Goal: Task Accomplishment & Management: Manage account settings

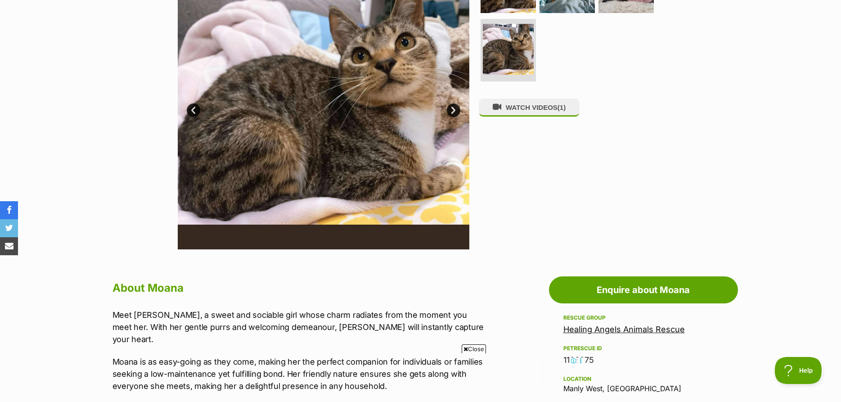
scroll to position [459, 0]
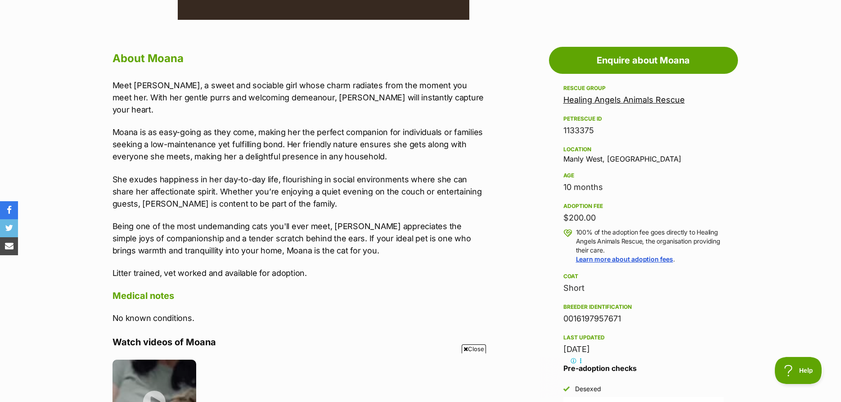
click at [643, 102] on link "Healing Angels Animals Rescue" at bounding box center [623, 99] width 121 height 9
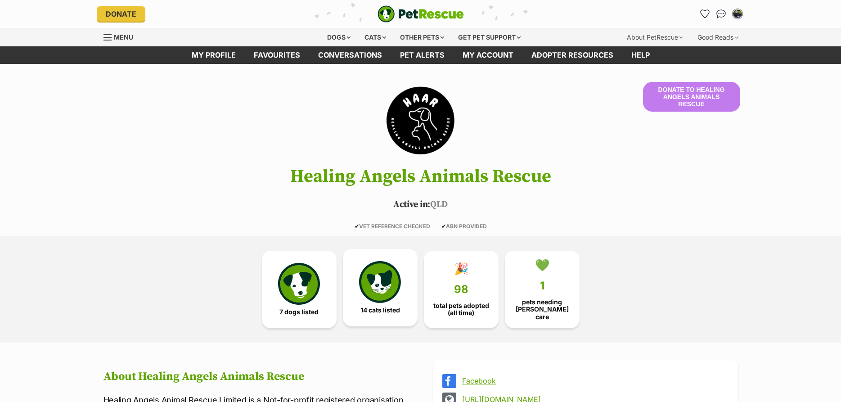
drag, startPoint x: 378, startPoint y: 284, endPoint x: 380, endPoint y: 265, distance: 18.9
click at [378, 283] on img at bounding box center [379, 281] width 41 height 41
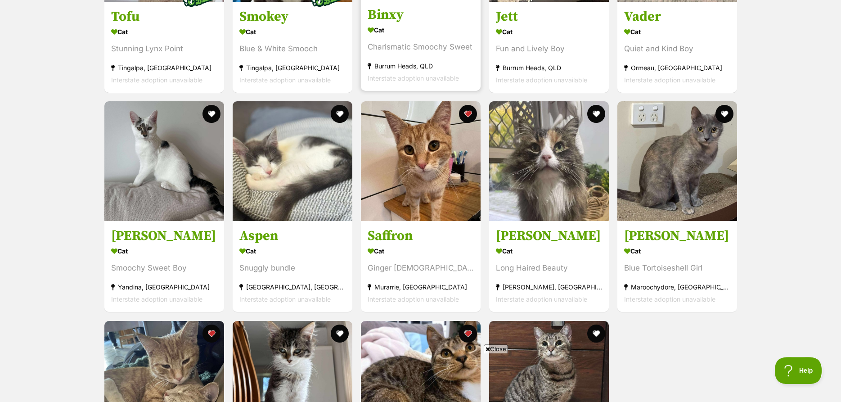
scroll to position [1285, 0]
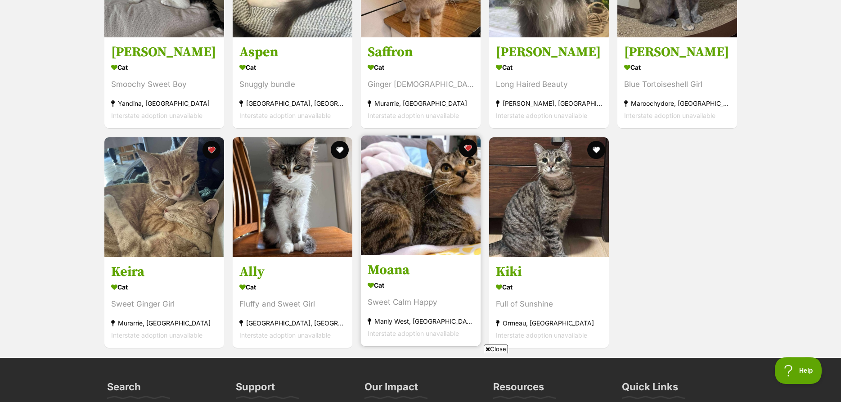
click at [440, 171] on img at bounding box center [421, 195] width 120 height 120
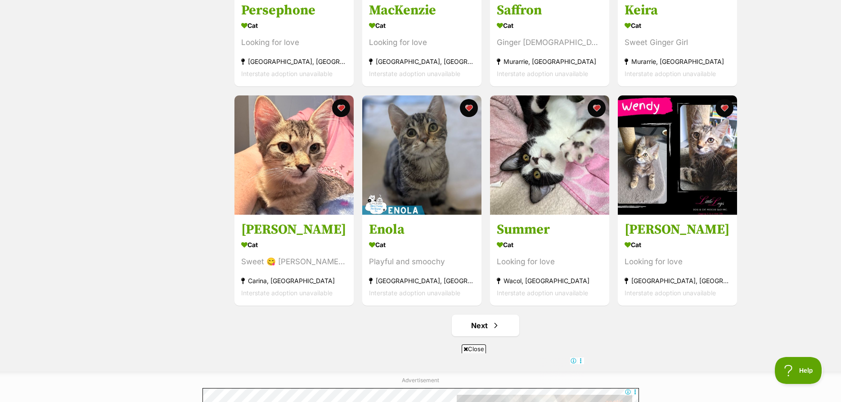
scroll to position [918, 0]
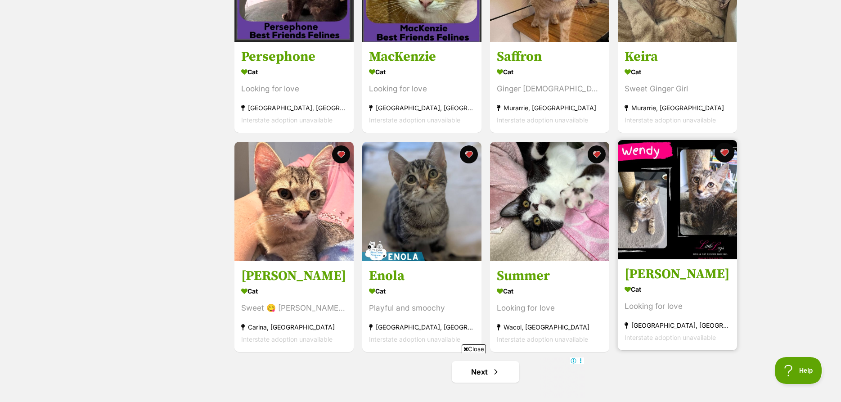
click at [724, 154] on button "favourite" at bounding box center [724, 153] width 20 height 20
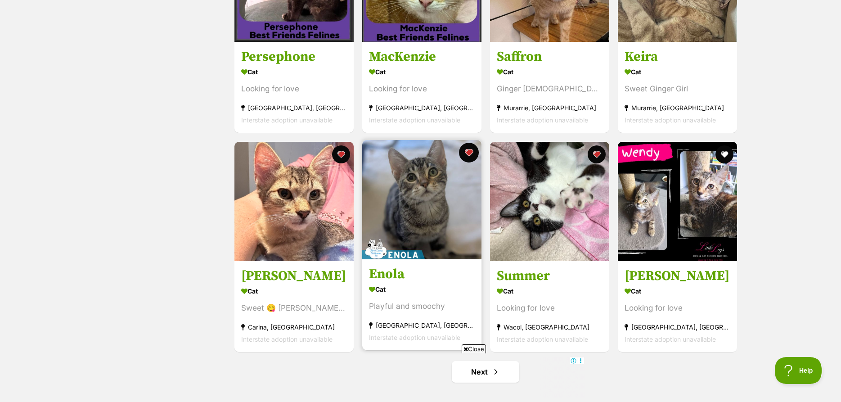
click at [468, 158] on button "favourite" at bounding box center [469, 153] width 20 height 20
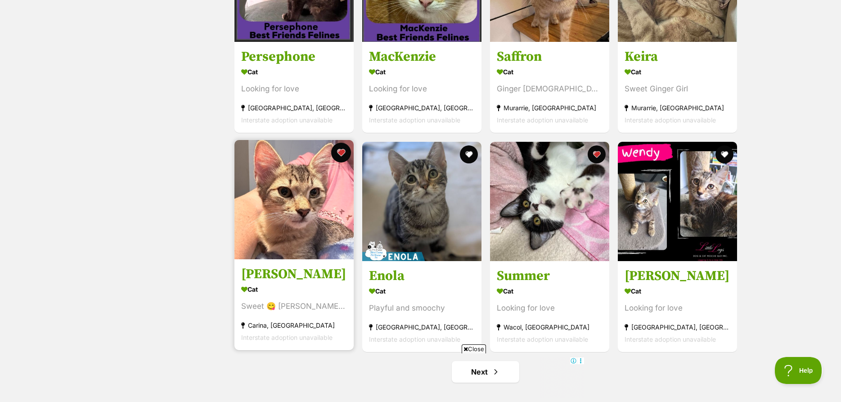
click at [340, 152] on button "favourite" at bounding box center [341, 153] width 20 height 20
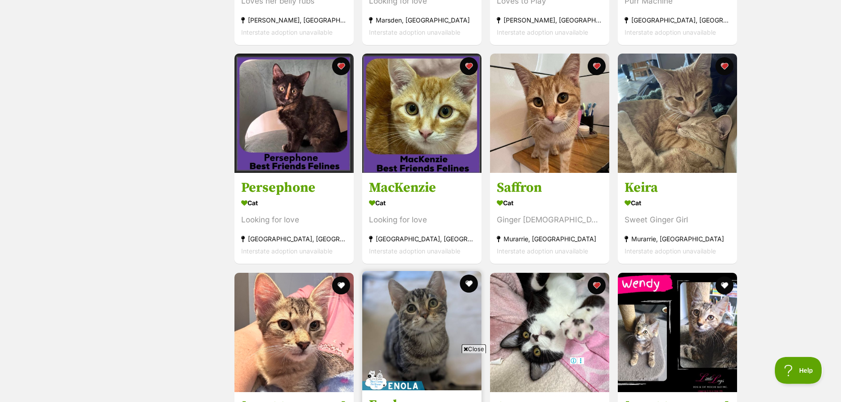
scroll to position [780, 0]
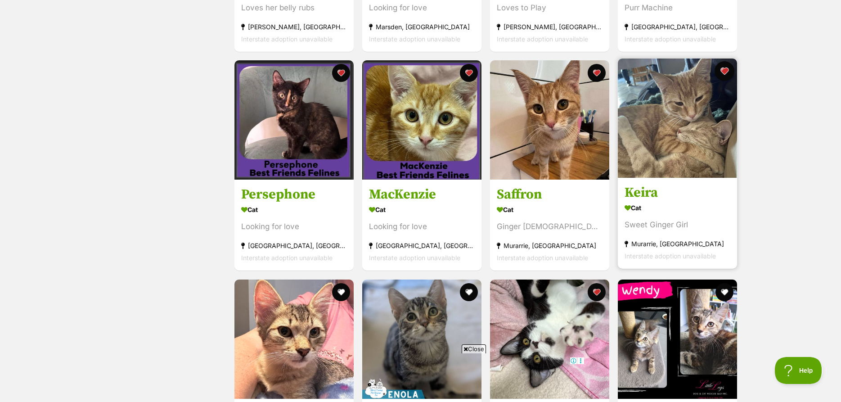
click at [726, 70] on button "favourite" at bounding box center [724, 71] width 20 height 20
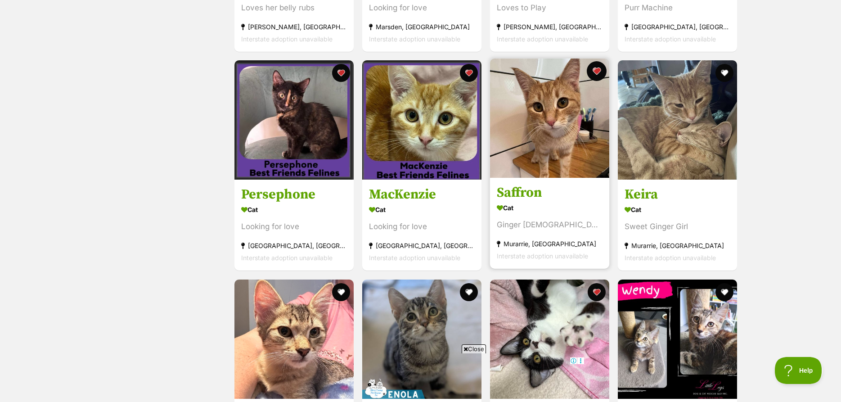
click at [596, 72] on button "favourite" at bounding box center [597, 71] width 20 height 20
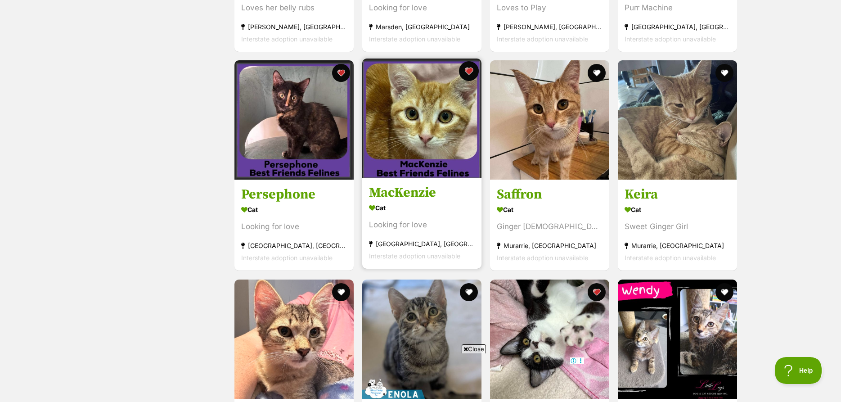
click at [466, 72] on button "favourite" at bounding box center [469, 71] width 20 height 20
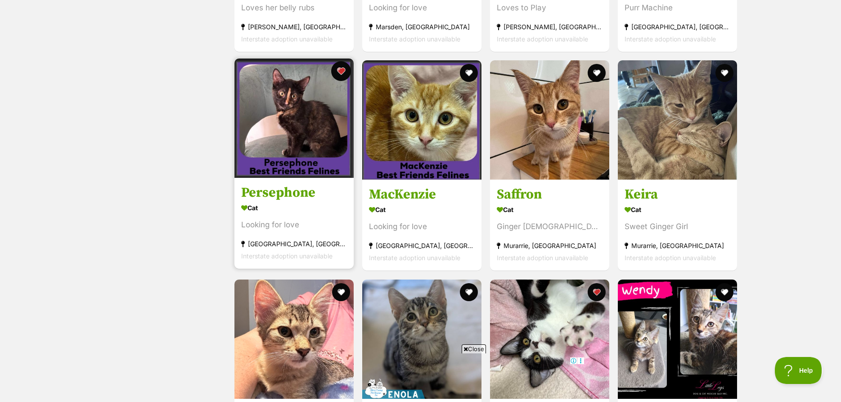
click at [338, 73] on button "favourite" at bounding box center [341, 71] width 20 height 20
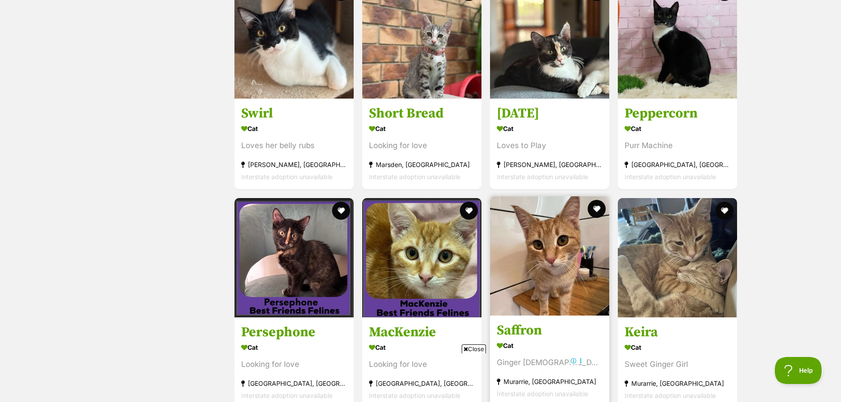
scroll to position [551, 0]
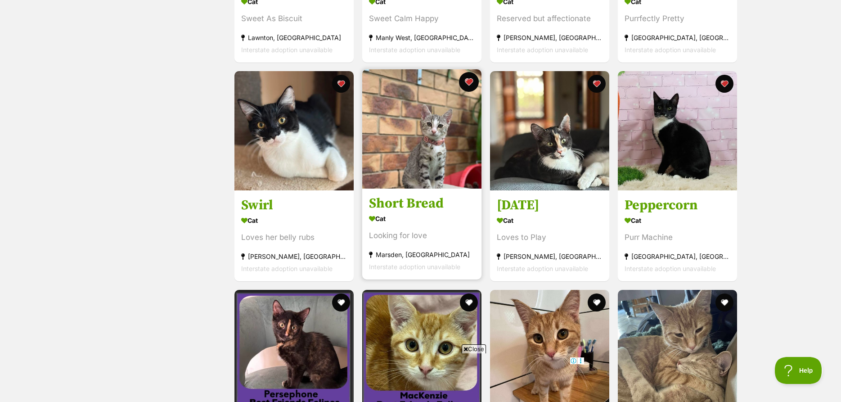
click at [468, 83] on button "favourite" at bounding box center [469, 82] width 20 height 20
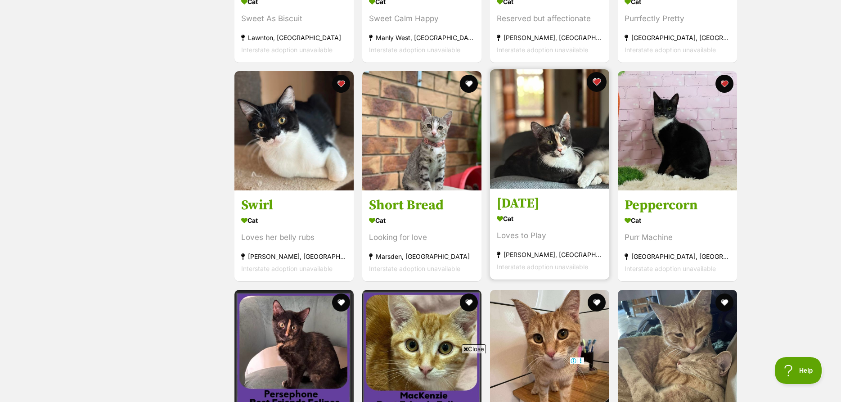
click at [594, 82] on button "favourite" at bounding box center [597, 82] width 20 height 20
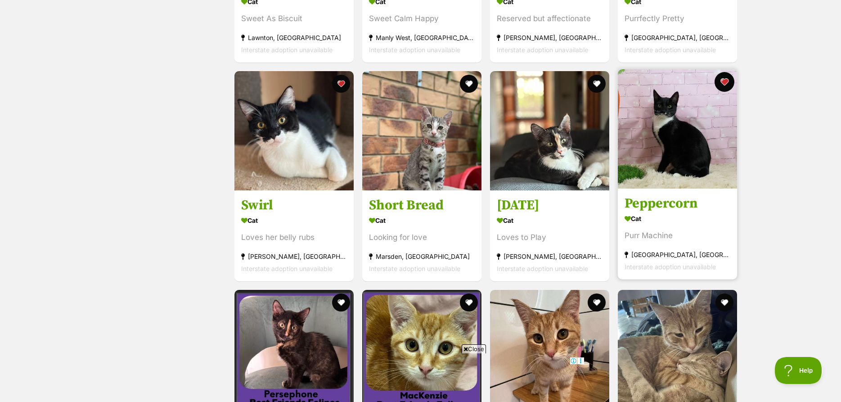
click at [732, 82] on button "favourite" at bounding box center [724, 82] width 20 height 20
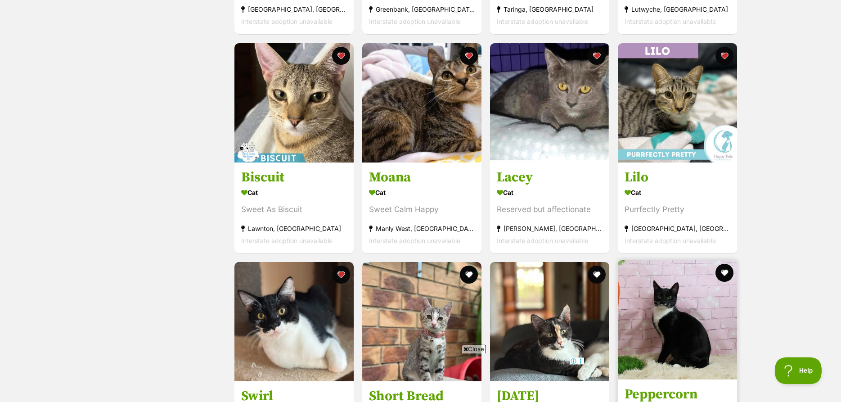
scroll to position [321, 0]
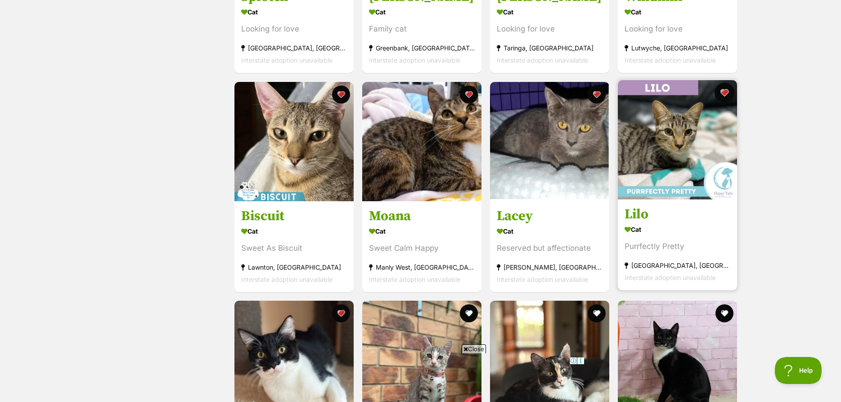
click at [729, 93] on button "favourite" at bounding box center [724, 93] width 20 height 20
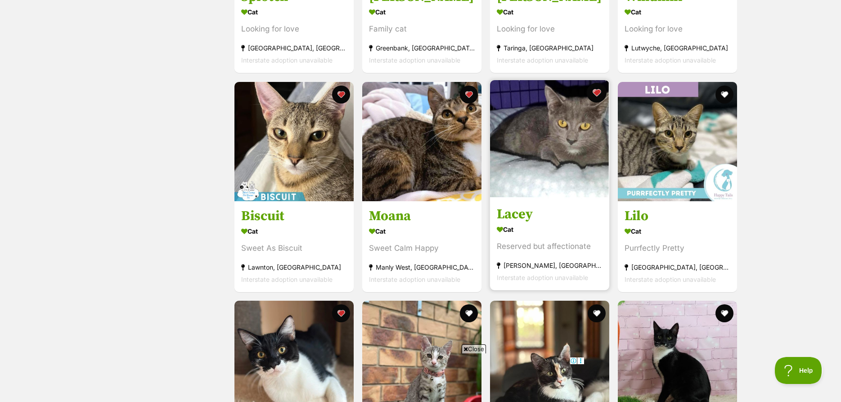
click at [599, 91] on button "favourite" at bounding box center [597, 93] width 20 height 20
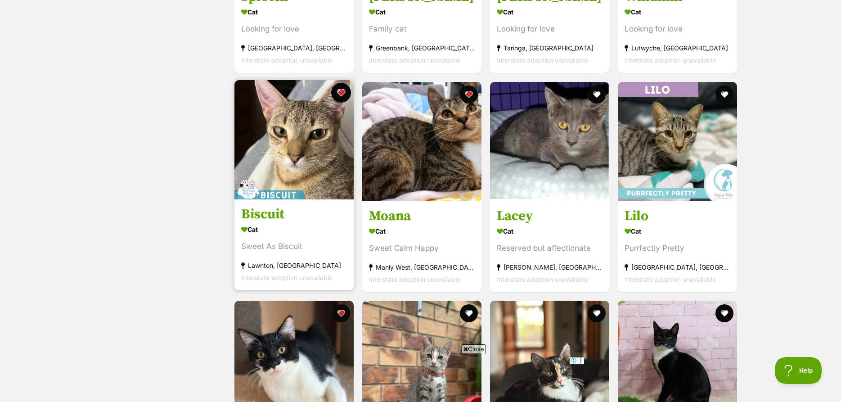
click at [339, 90] on button "favourite" at bounding box center [341, 93] width 20 height 20
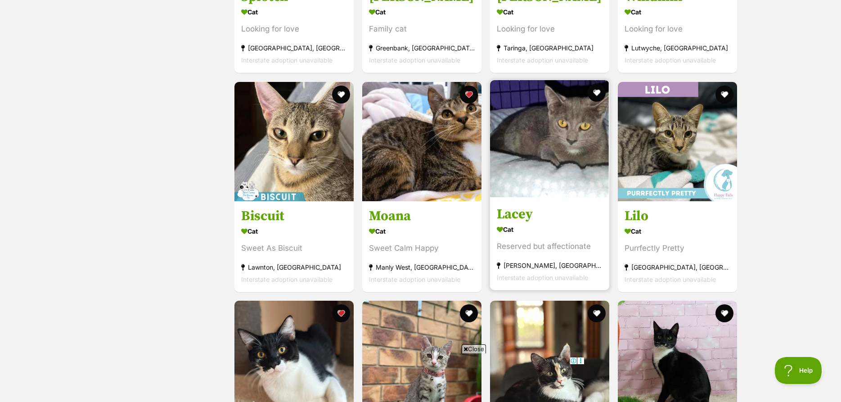
scroll to position [92, 0]
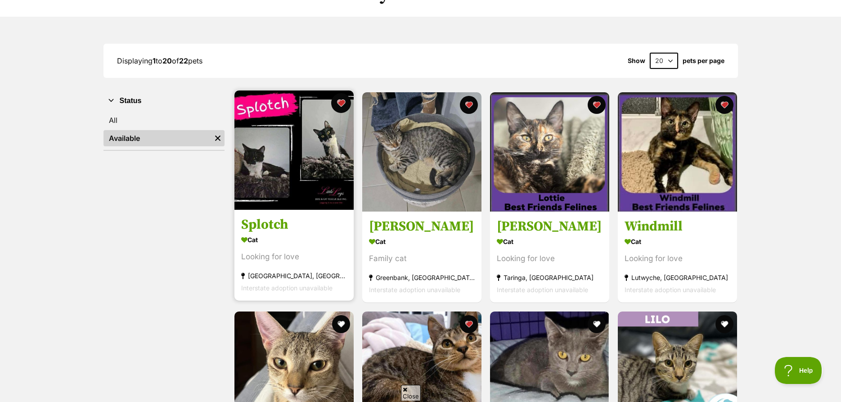
click at [336, 104] on button "favourite" at bounding box center [341, 103] width 20 height 20
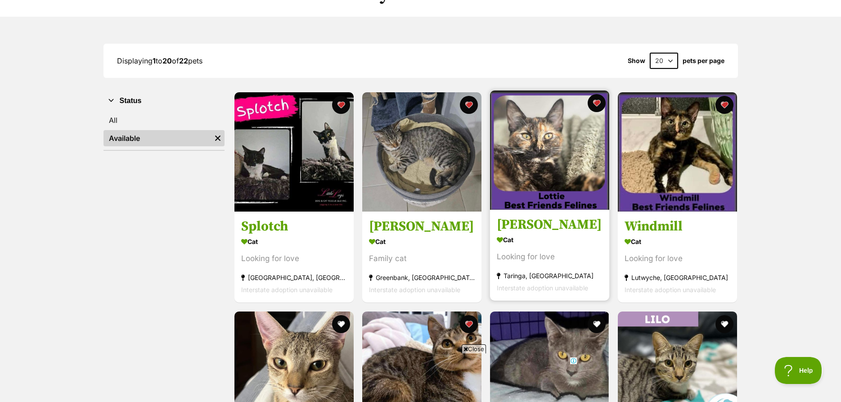
scroll to position [0, 0]
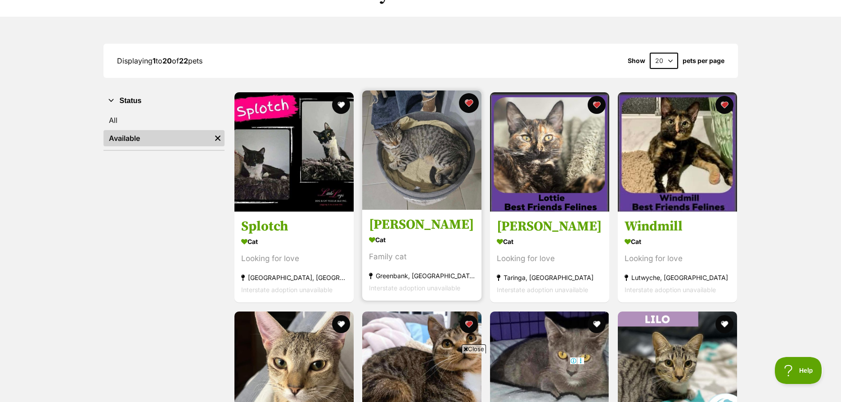
click at [466, 103] on button "favourite" at bounding box center [469, 103] width 20 height 20
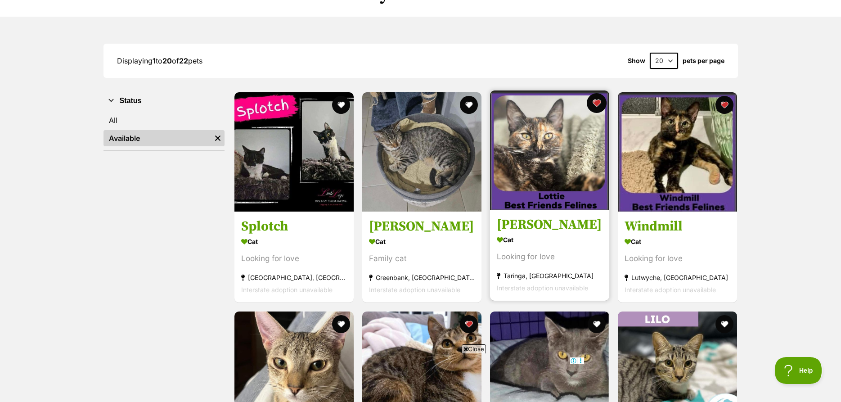
click at [595, 106] on button "favourite" at bounding box center [597, 103] width 20 height 20
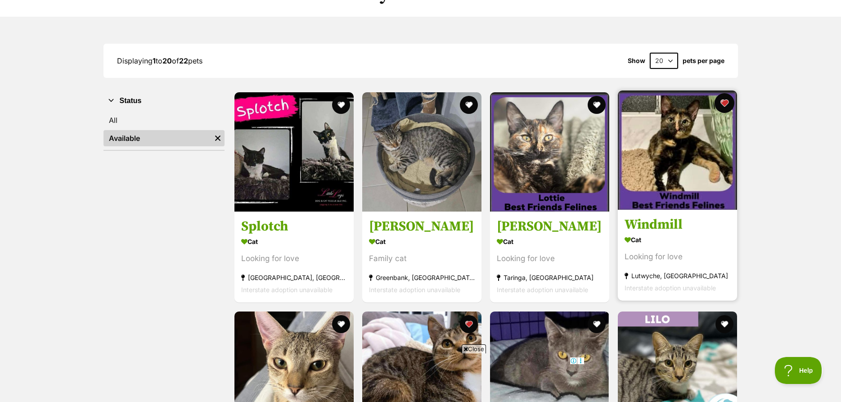
click at [733, 104] on button "favourite" at bounding box center [724, 103] width 20 height 20
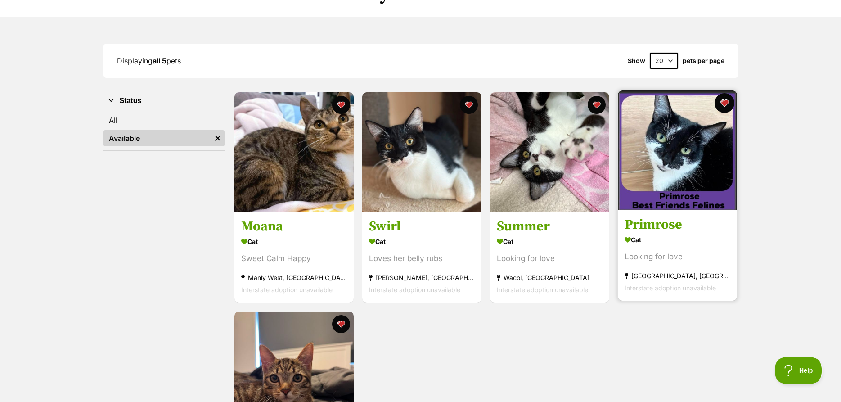
click at [723, 103] on button "favourite" at bounding box center [724, 103] width 20 height 20
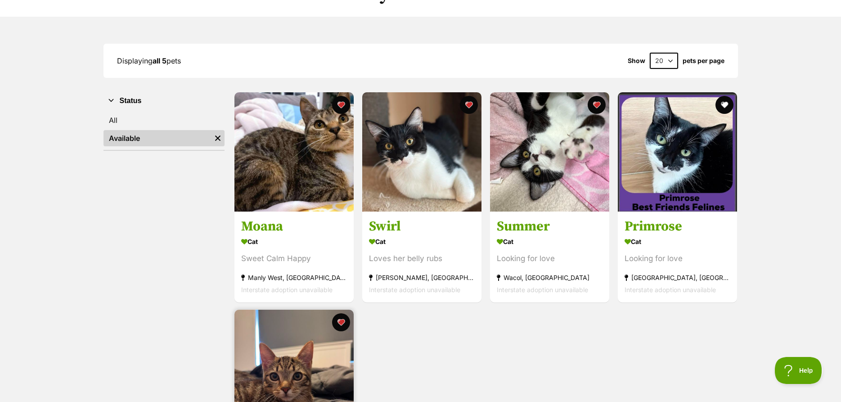
drag, startPoint x: 327, startPoint y: 318, endPoint x: 366, endPoint y: 328, distance: 41.0
click at [327, 318] on img at bounding box center [293, 368] width 119 height 119
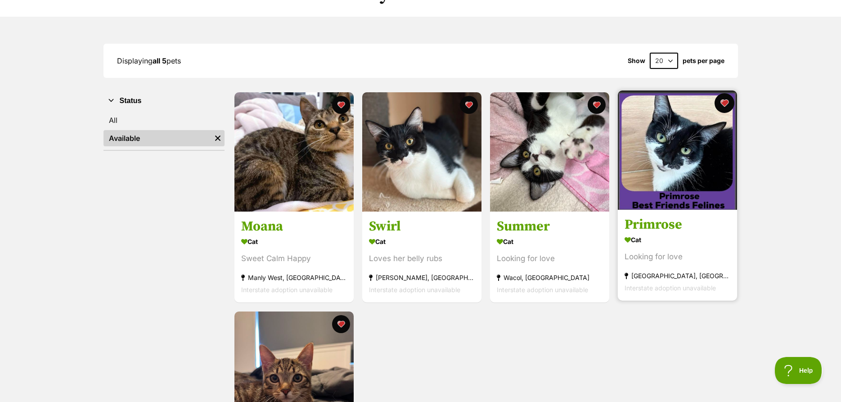
click at [720, 100] on button "favourite" at bounding box center [724, 103] width 20 height 20
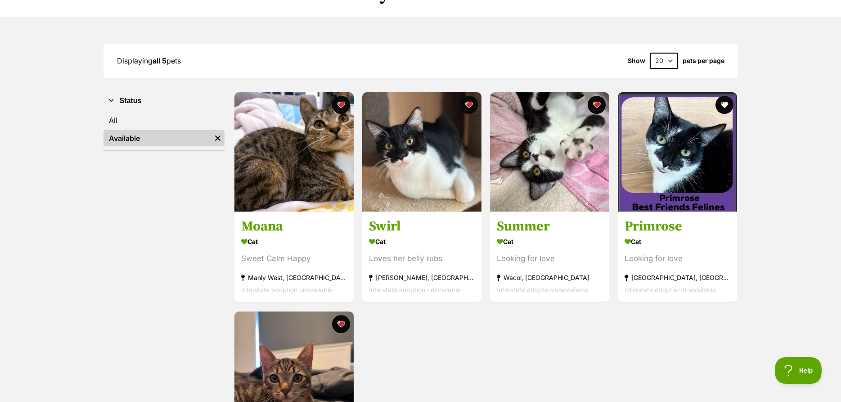
drag, startPoint x: 334, startPoint y: 327, endPoint x: 408, endPoint y: 334, distance: 74.5
click at [337, 327] on button "favourite" at bounding box center [341, 324] width 18 height 18
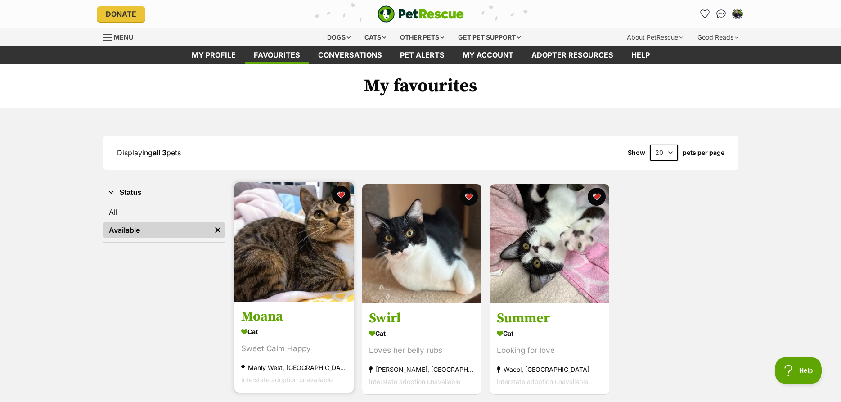
click at [310, 244] on img at bounding box center [293, 241] width 119 height 119
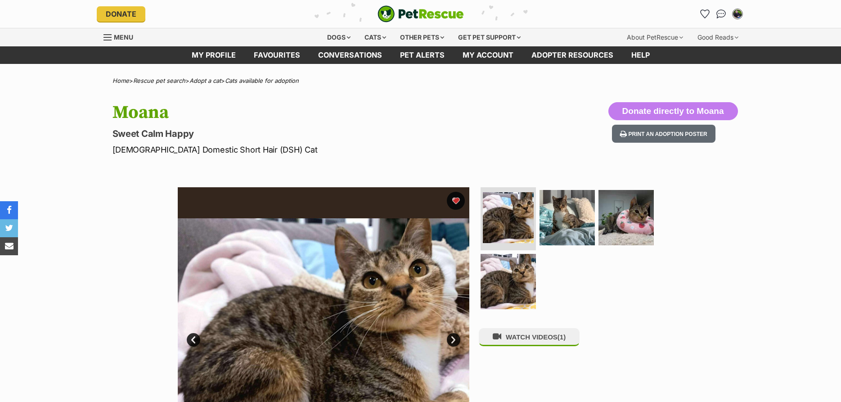
click at [340, 301] on img at bounding box center [323, 332] width 291 height 291
click at [564, 221] on img at bounding box center [567, 217] width 58 height 58
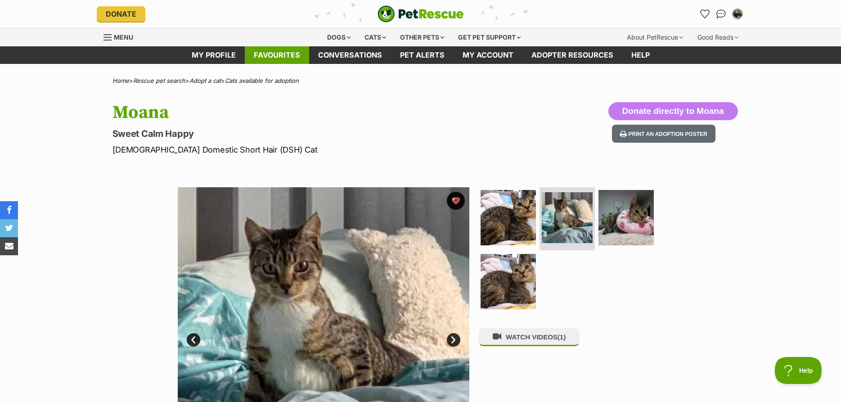
click at [269, 52] on link "Favourites" at bounding box center [277, 55] width 64 height 18
